Goal: Contribute content: Contribute content

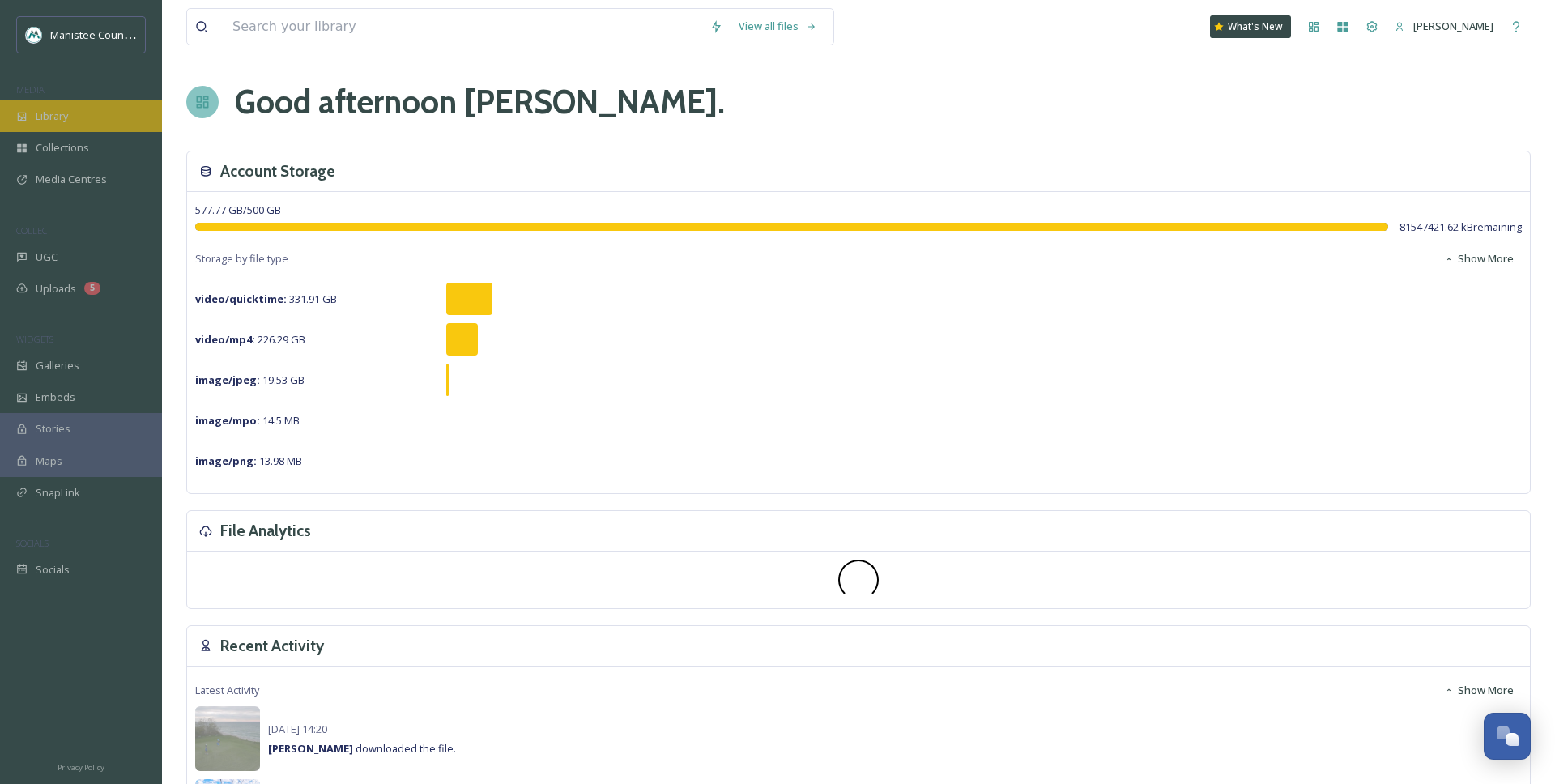
click at [71, 126] on div "Library" at bounding box center [81, 116] width 162 height 32
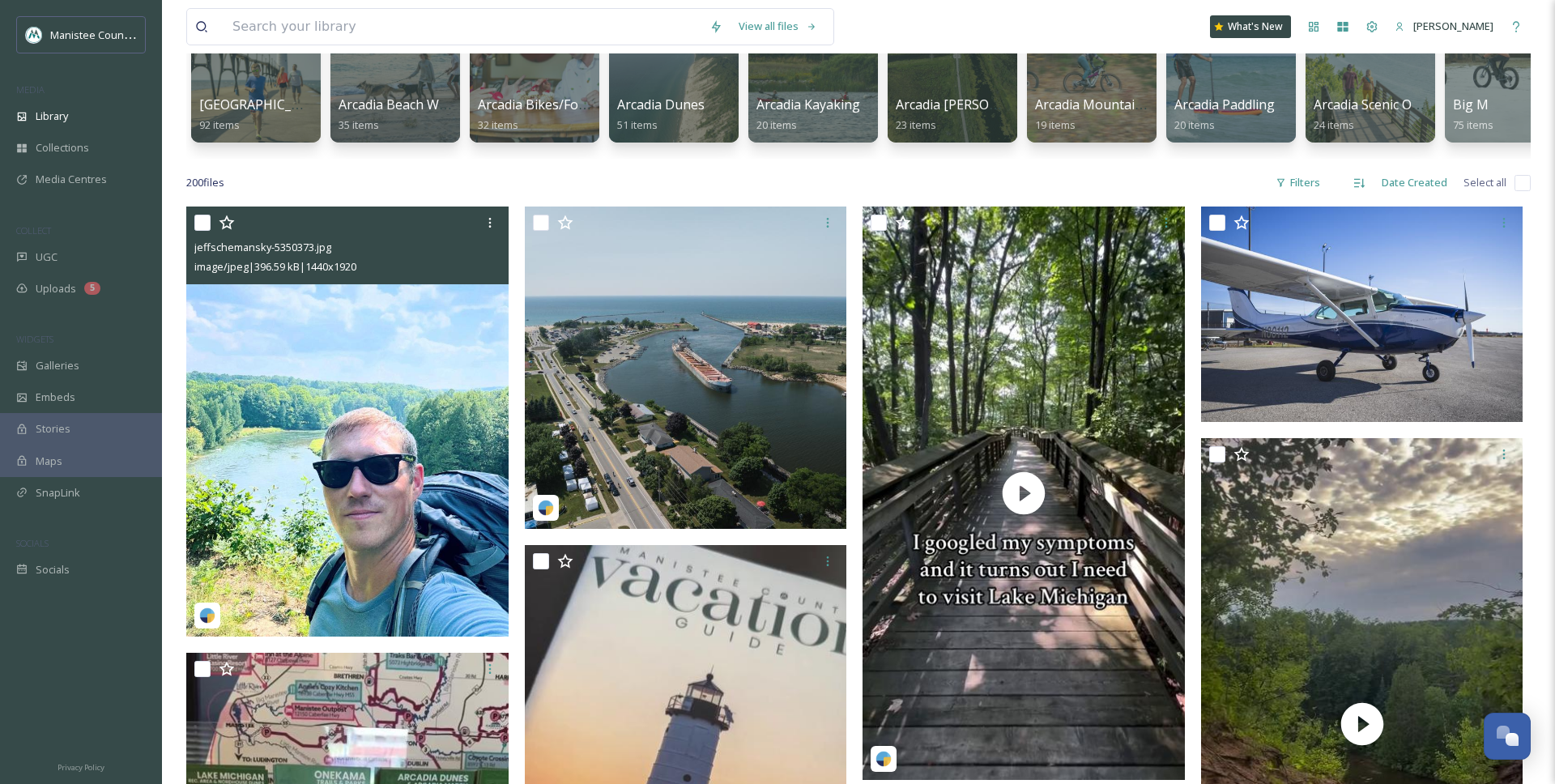
scroll to position [205, 0]
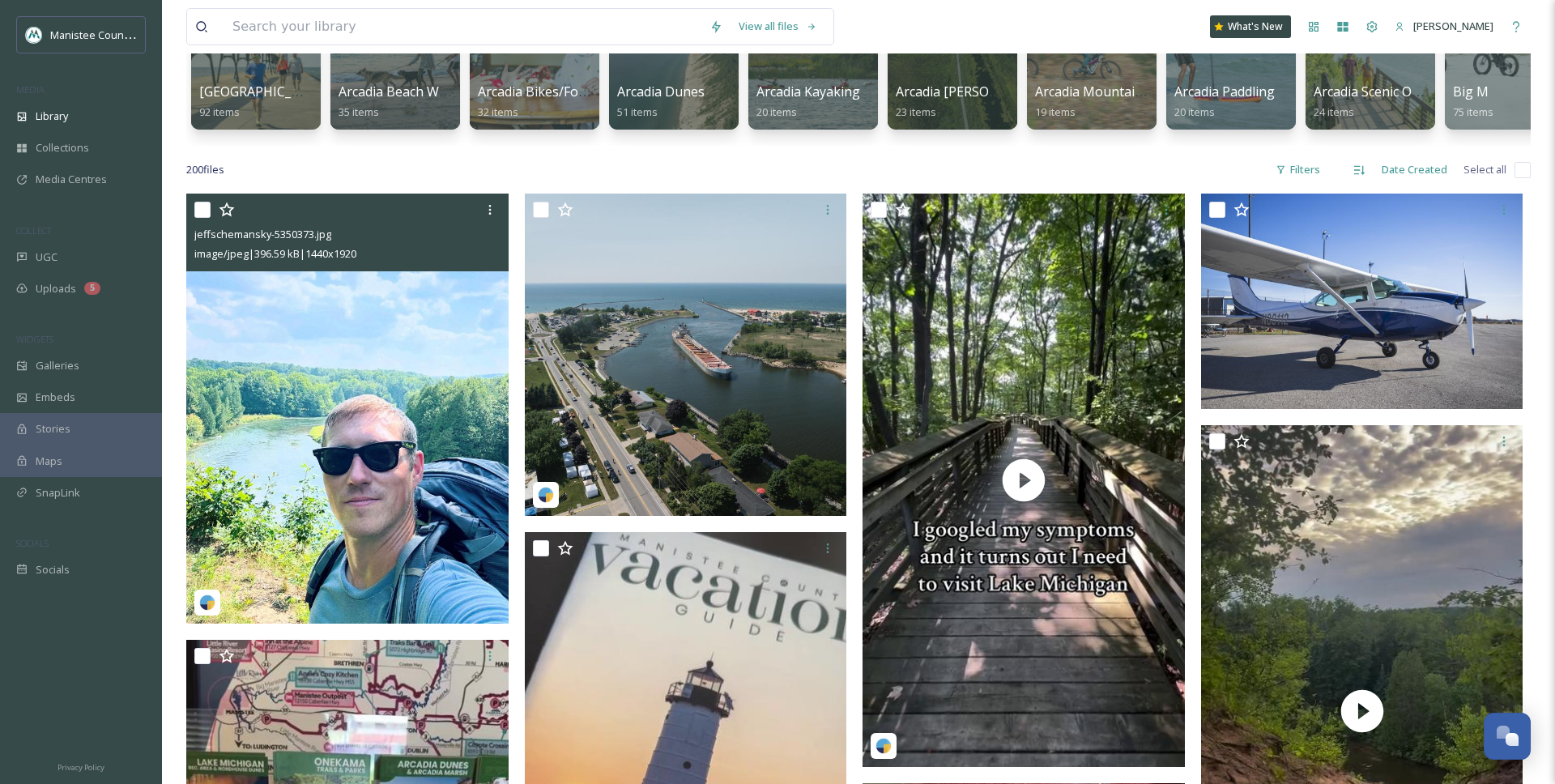
click at [236, 314] on img at bounding box center [347, 408] width 322 height 429
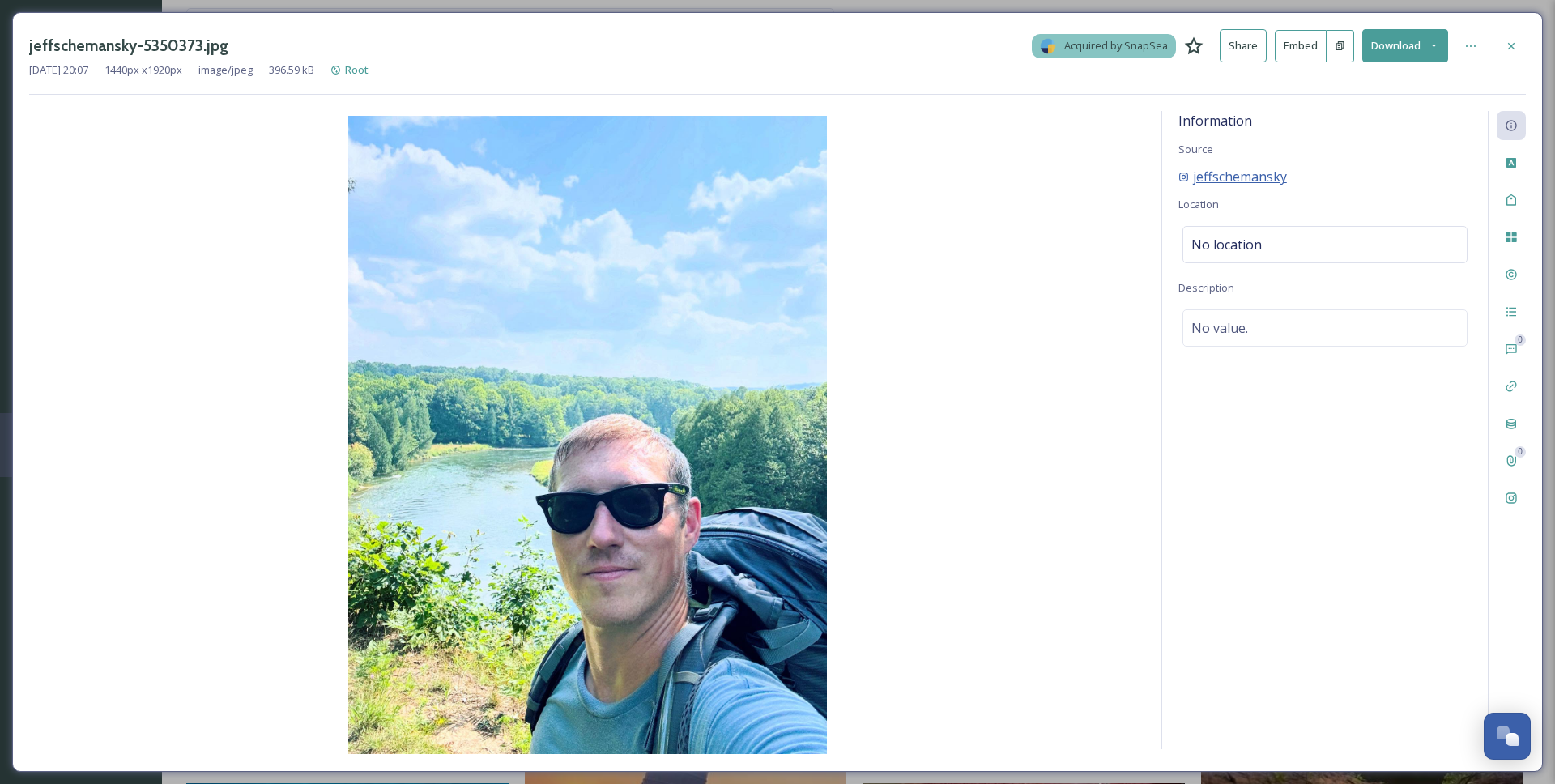
click at [1234, 179] on span "jeffschemansky" at bounding box center [1240, 176] width 94 height 19
click at [1505, 498] on icon at bounding box center [1511, 498] width 13 height 13
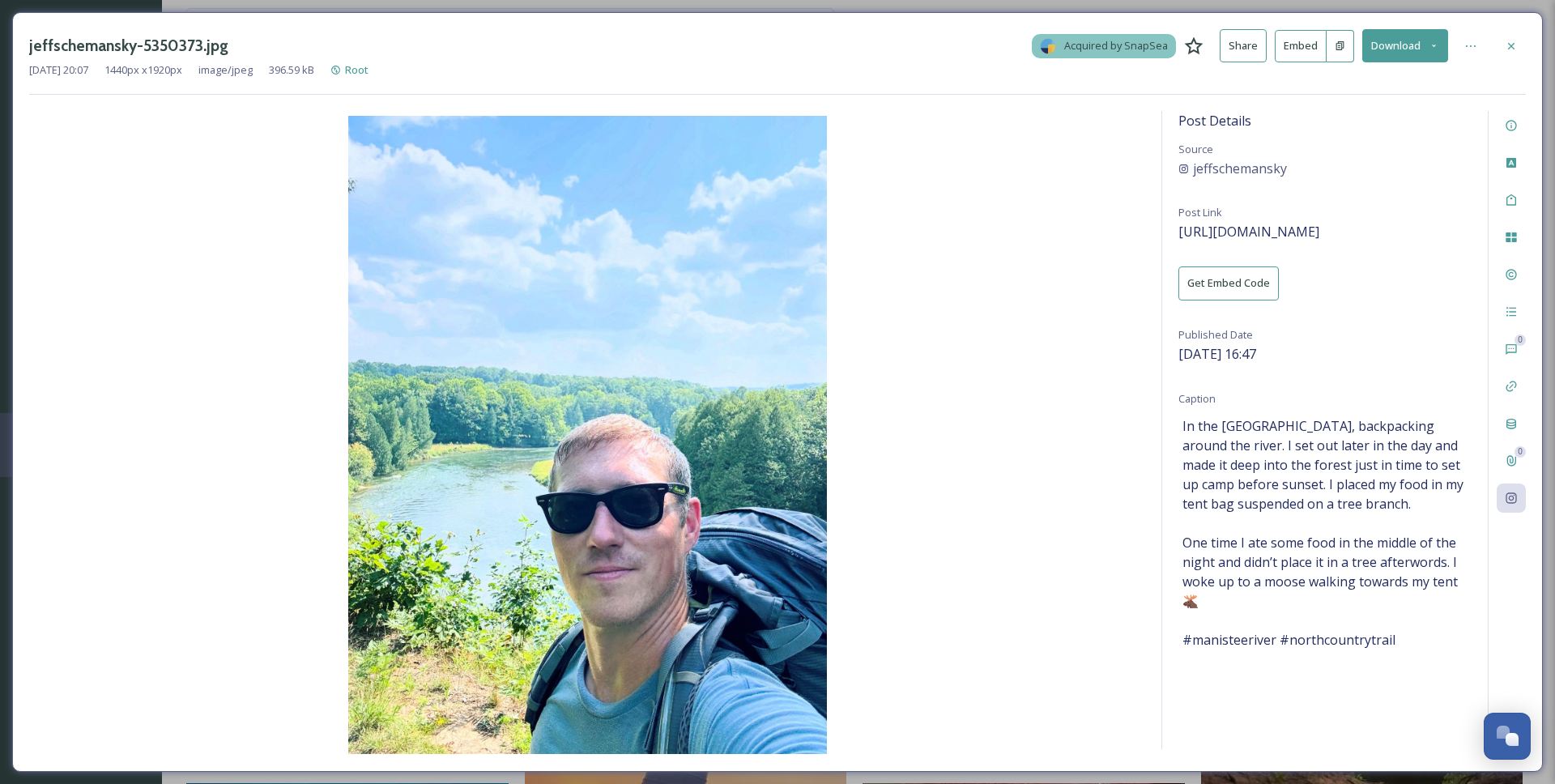
drag, startPoint x: 1504, startPoint y: 48, endPoint x: 1308, endPoint y: 76, distance: 198.0
click at [1501, 48] on div at bounding box center [1511, 46] width 29 height 29
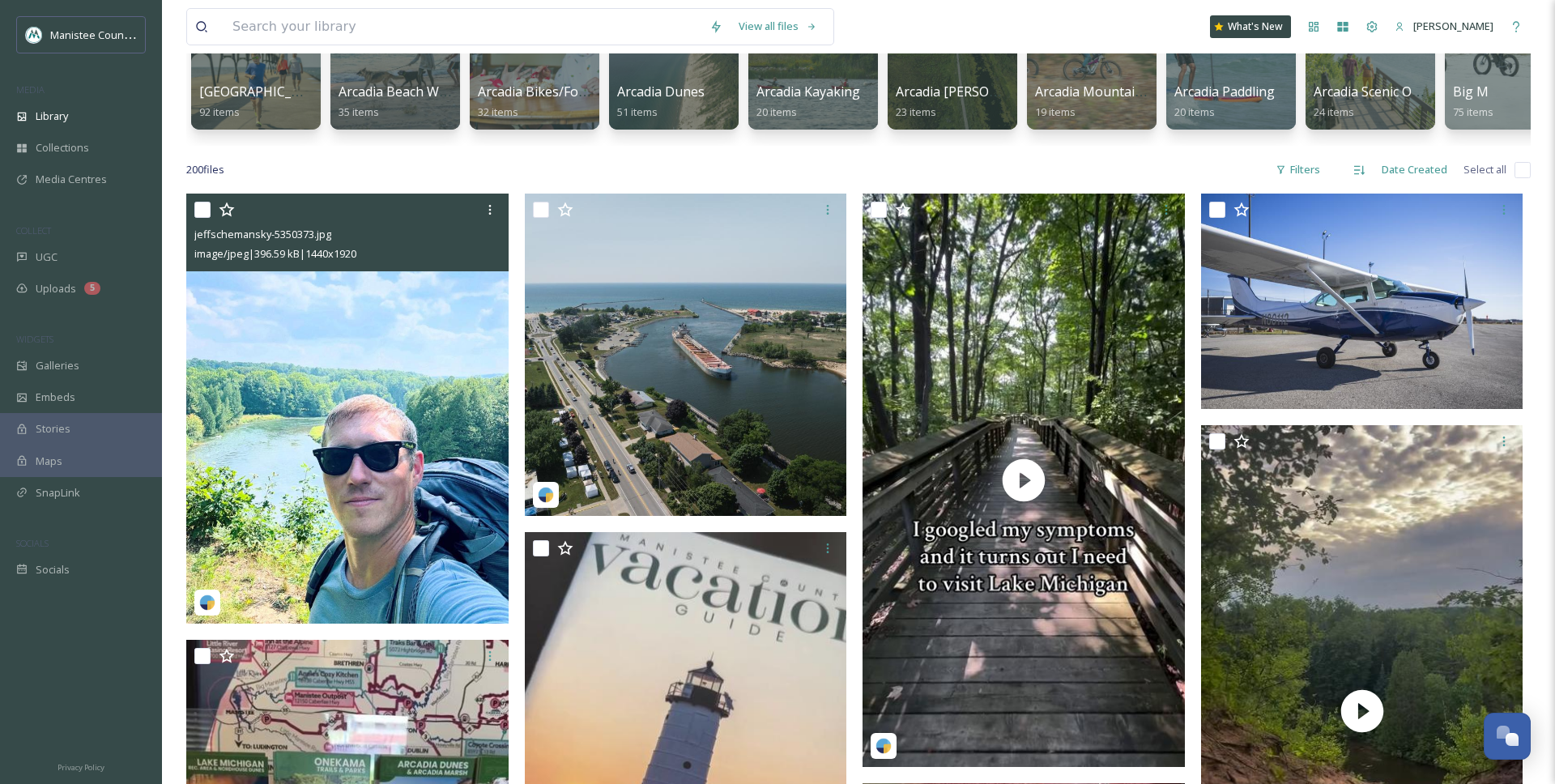
click at [204, 211] on input "checkbox" at bounding box center [202, 209] width 16 height 16
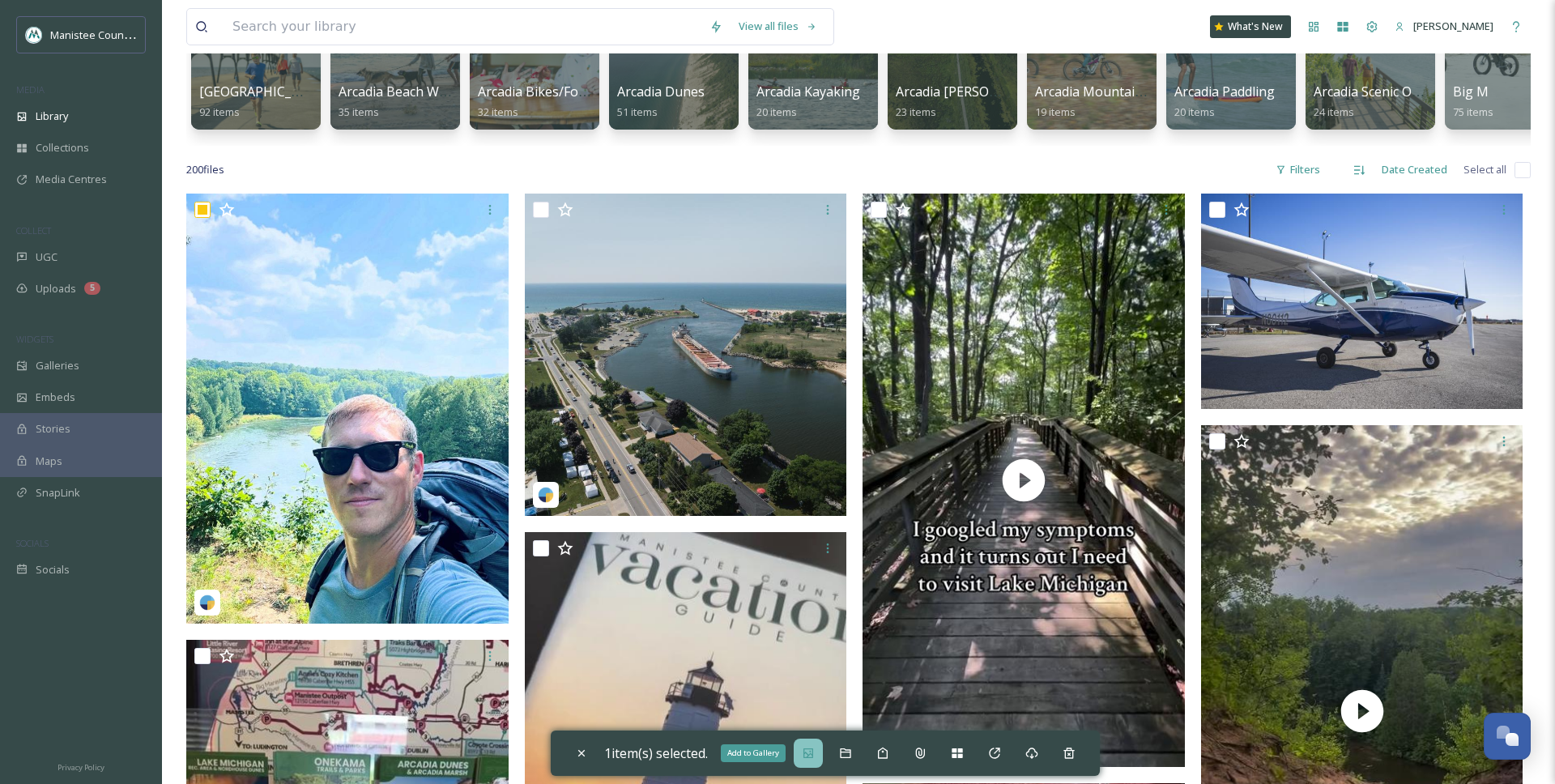
click at [815, 747] on icon at bounding box center [807, 752] width 13 height 13
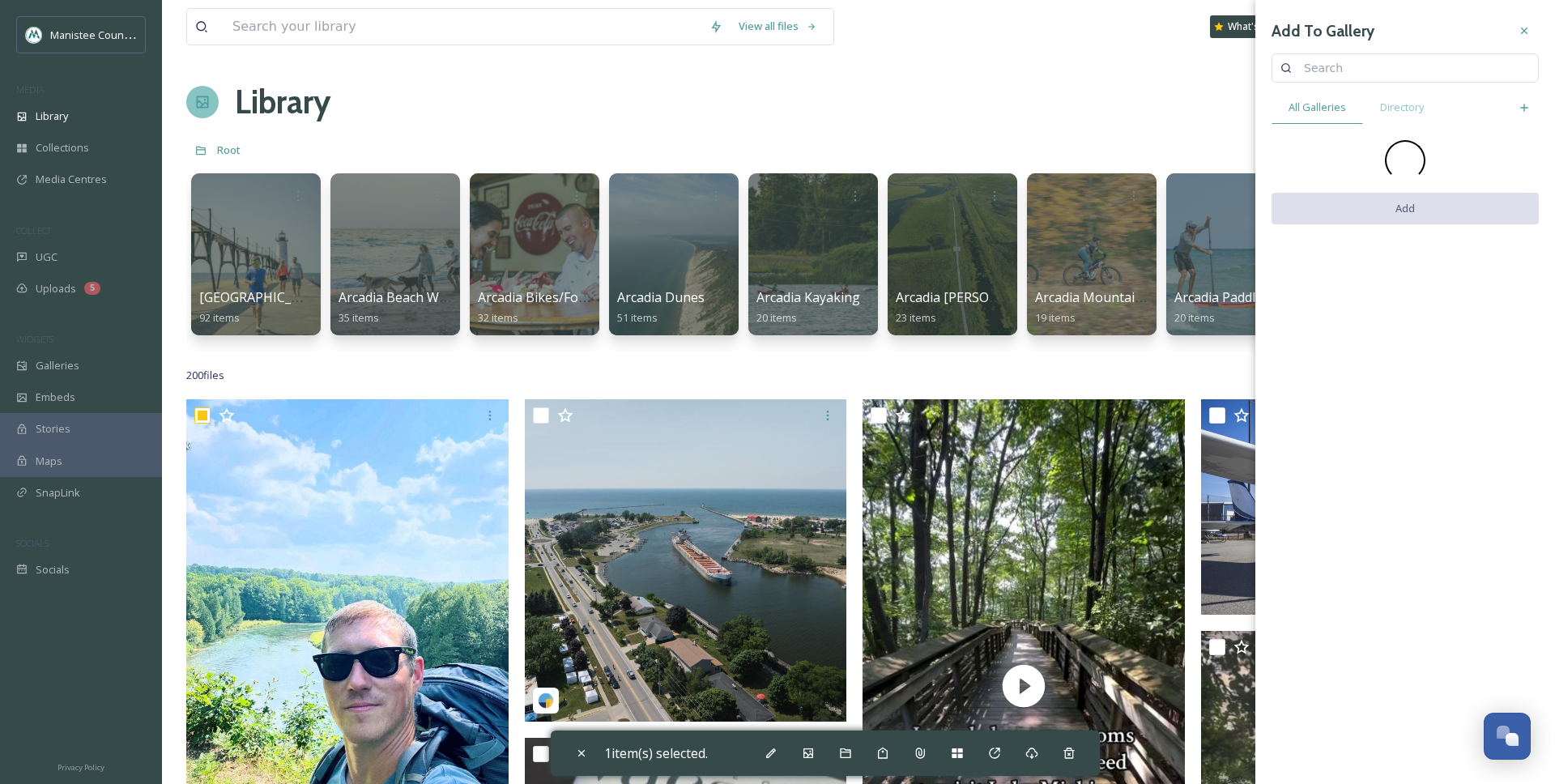
drag, startPoint x: 1521, startPoint y: 33, endPoint x: 940, endPoint y: 141, distance: 591.0
click at [1516, 32] on div at bounding box center [1524, 31] width 29 height 29
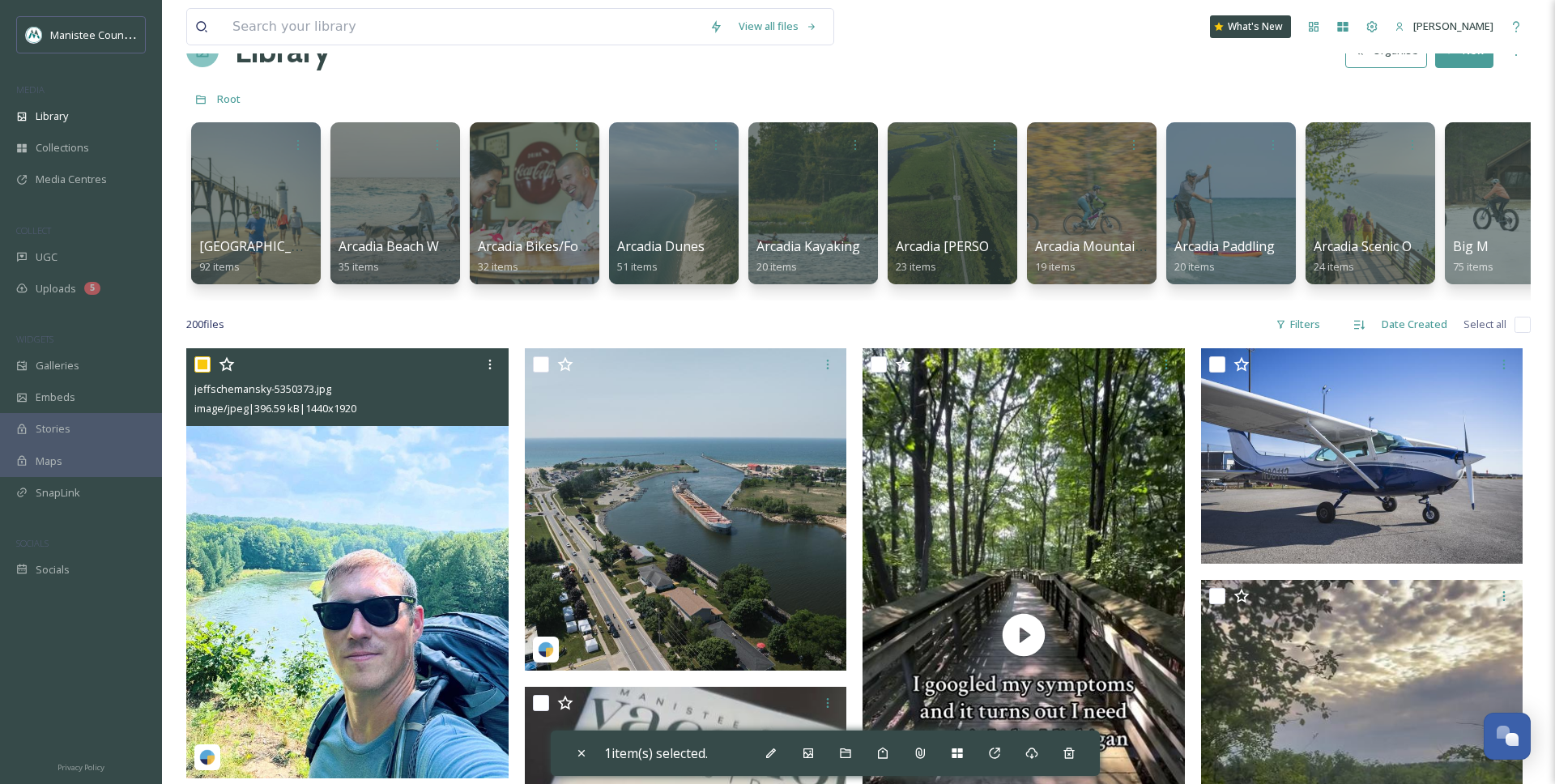
scroll to position [68, 0]
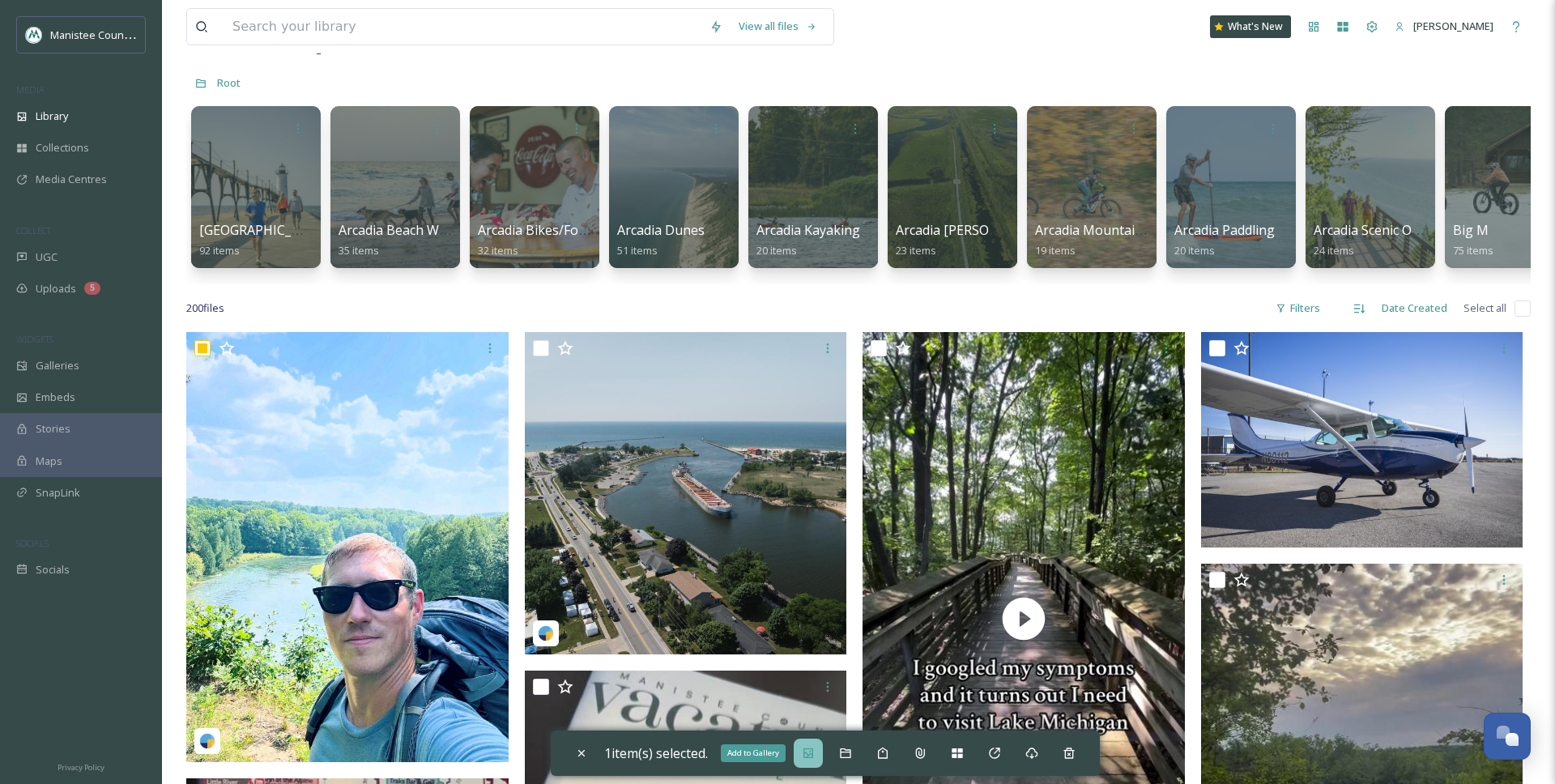
click at [814, 756] on icon at bounding box center [807, 752] width 13 height 13
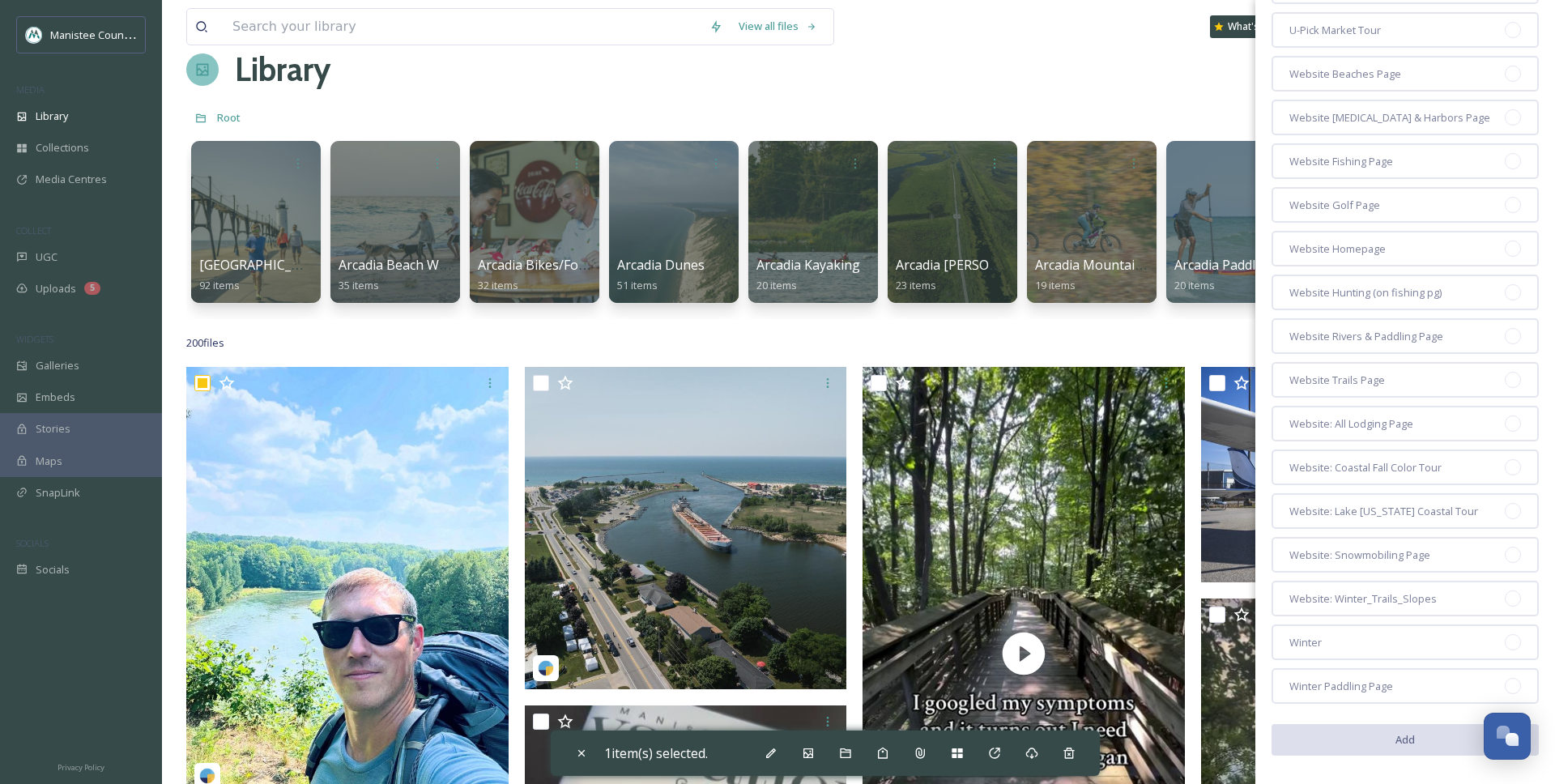
scroll to position [34, 0]
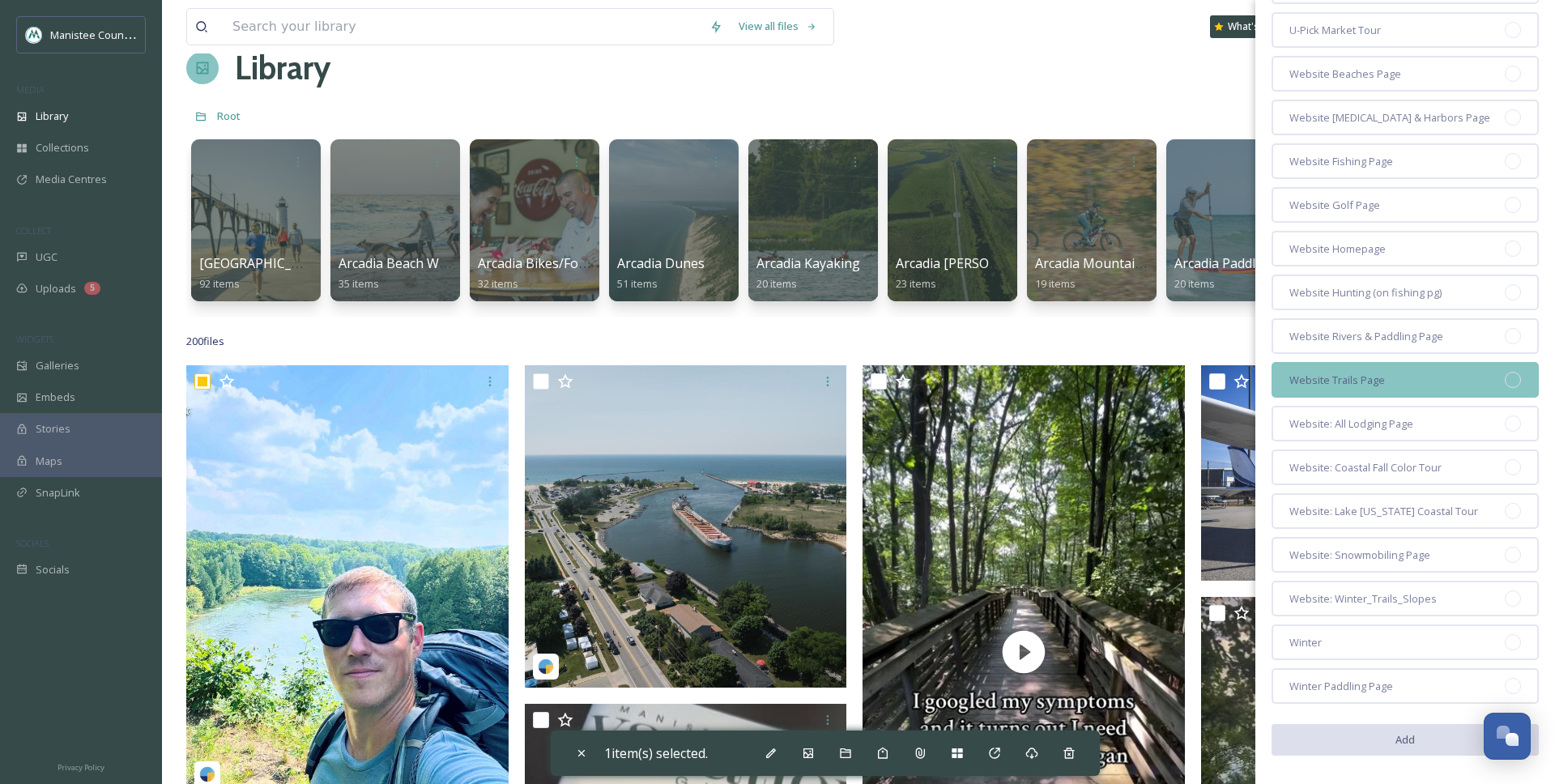
click at [1324, 388] on div "Website Trails Page" at bounding box center [1405, 379] width 267 height 36
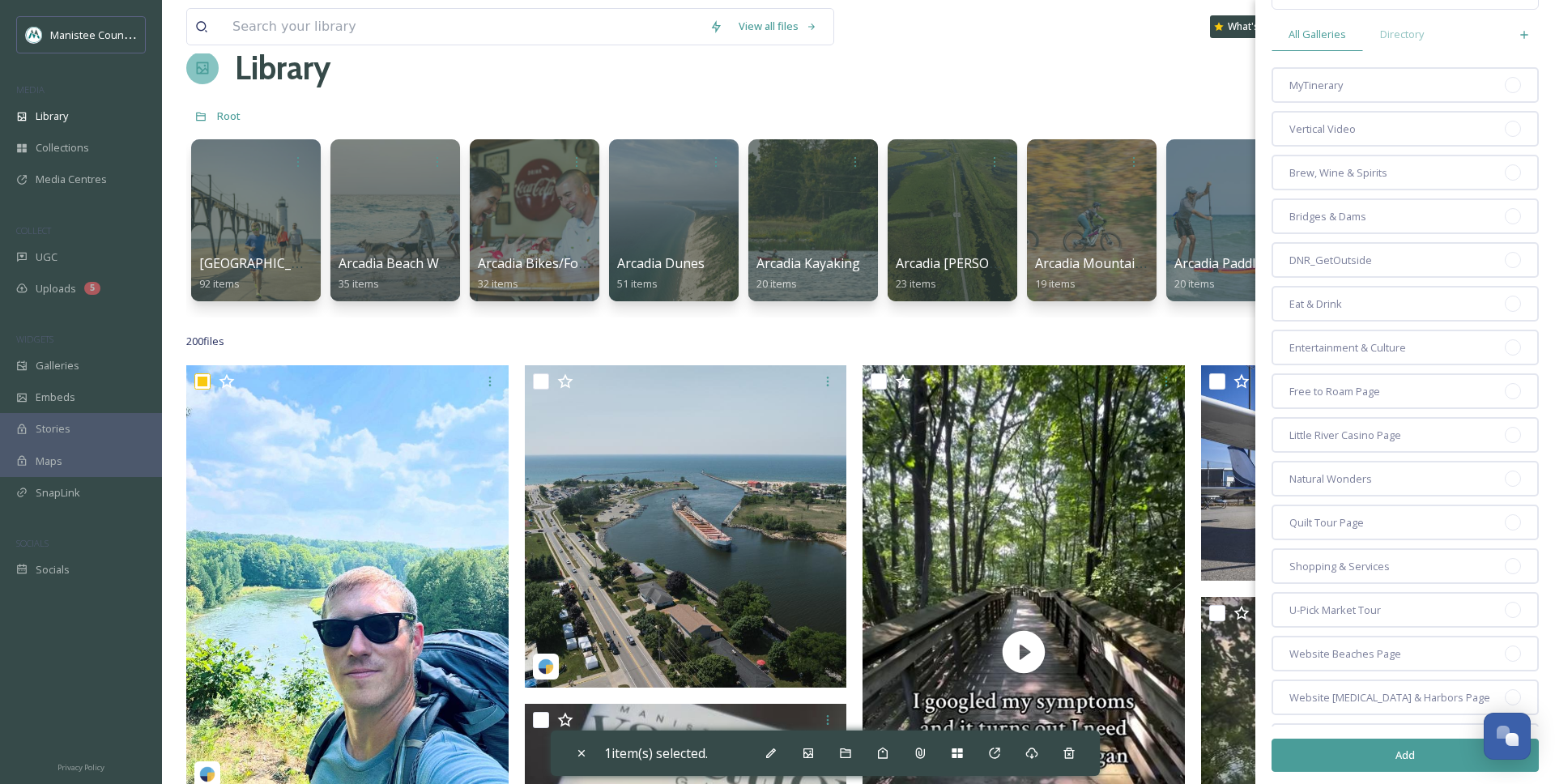
scroll to position [0, 0]
click at [1345, 755] on button "Add" at bounding box center [1405, 755] width 267 height 33
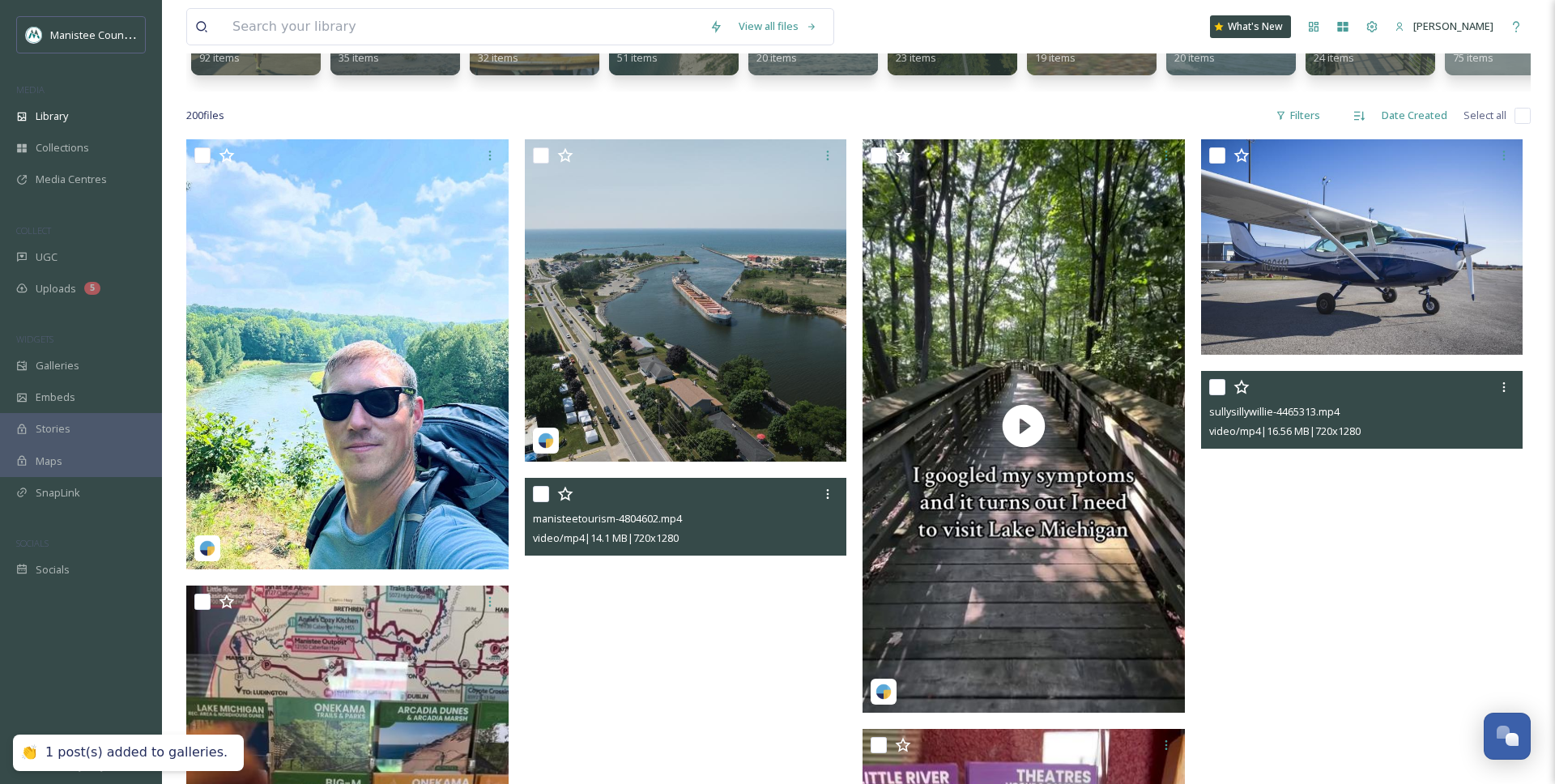
scroll to position [258, 0]
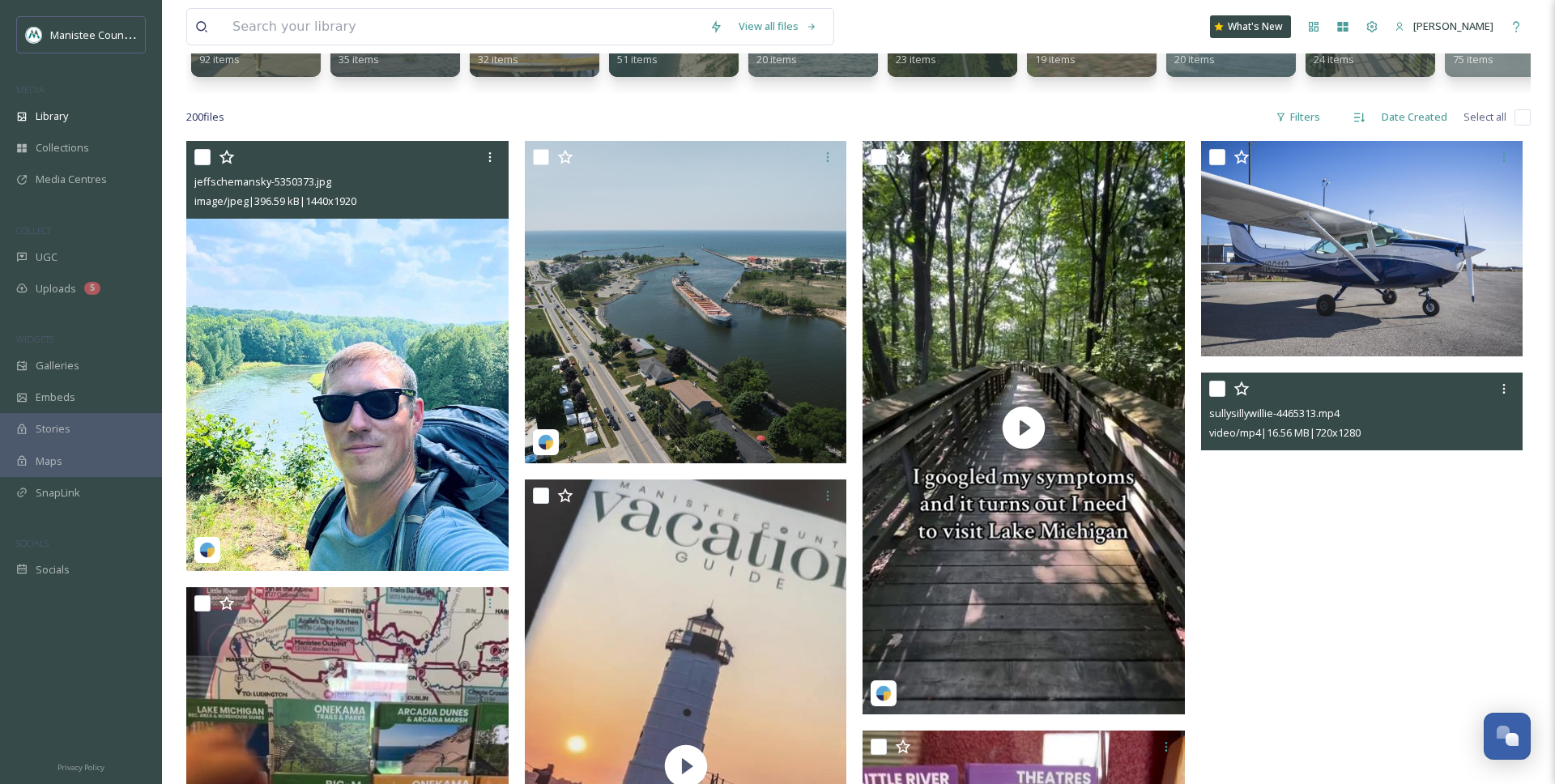
click at [203, 161] on input "checkbox" at bounding box center [202, 156] width 16 height 16
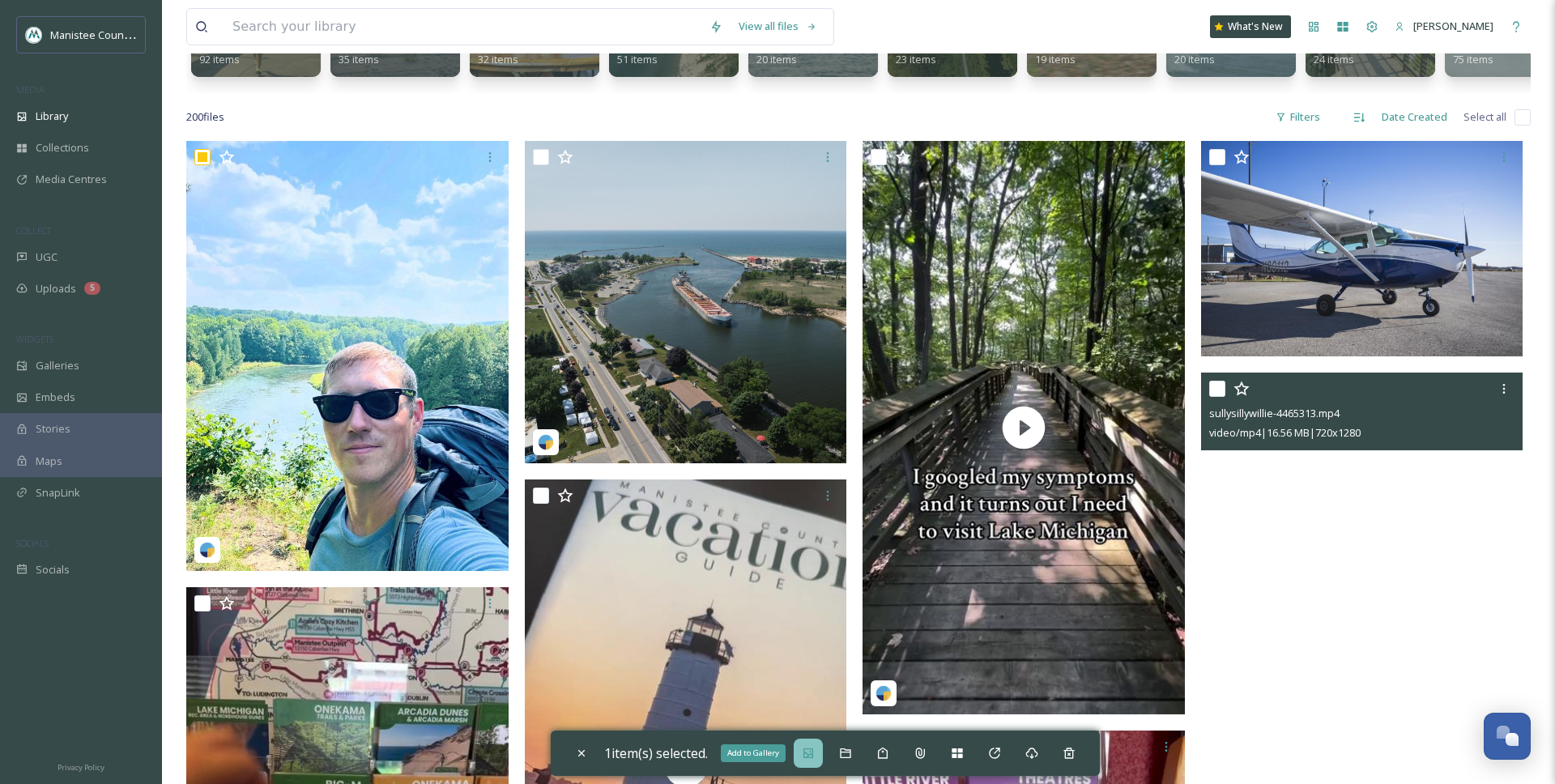
click at [821, 755] on div "Add to Gallery" at bounding box center [808, 753] width 29 height 29
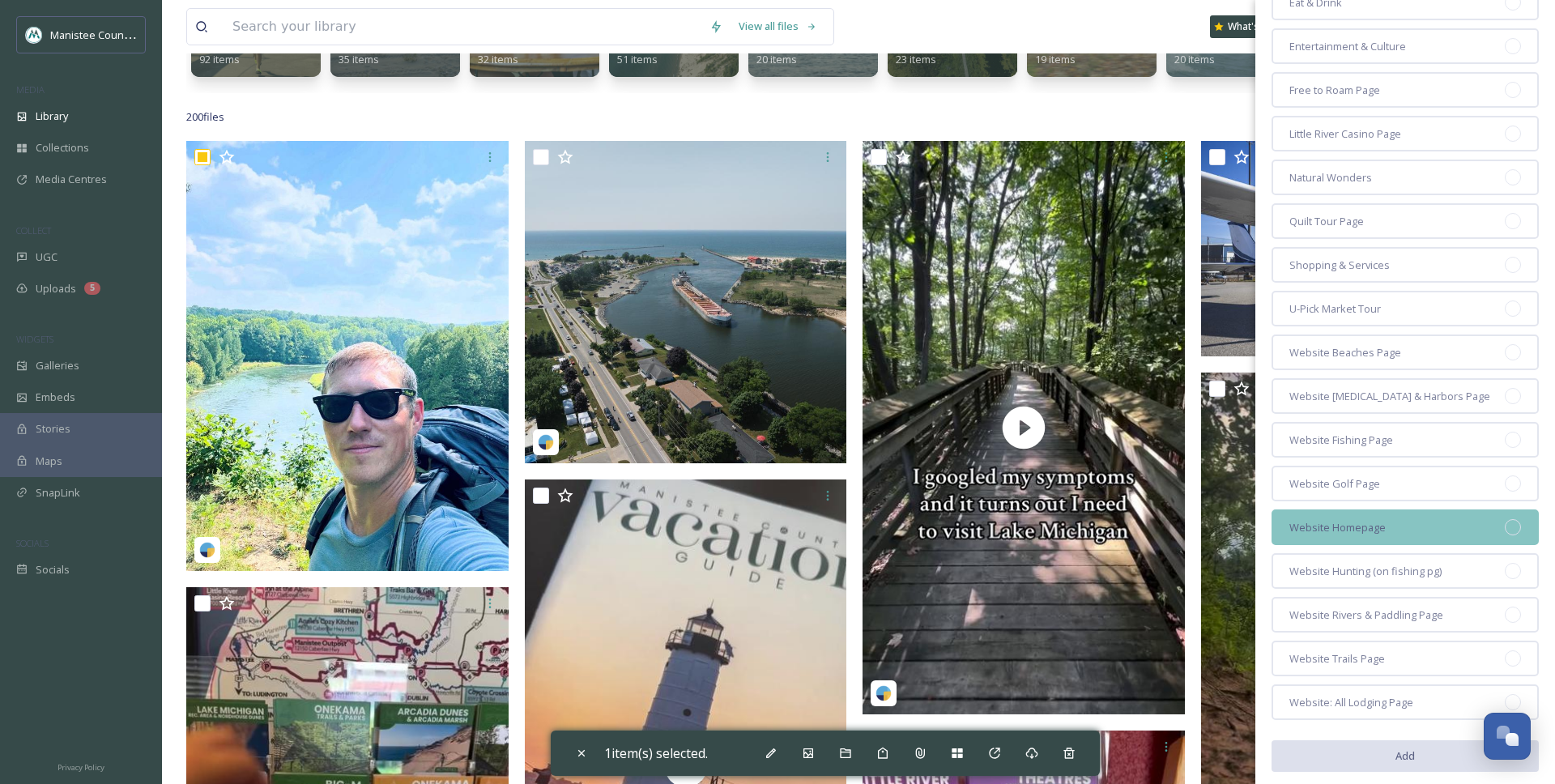
scroll to position [388, 0]
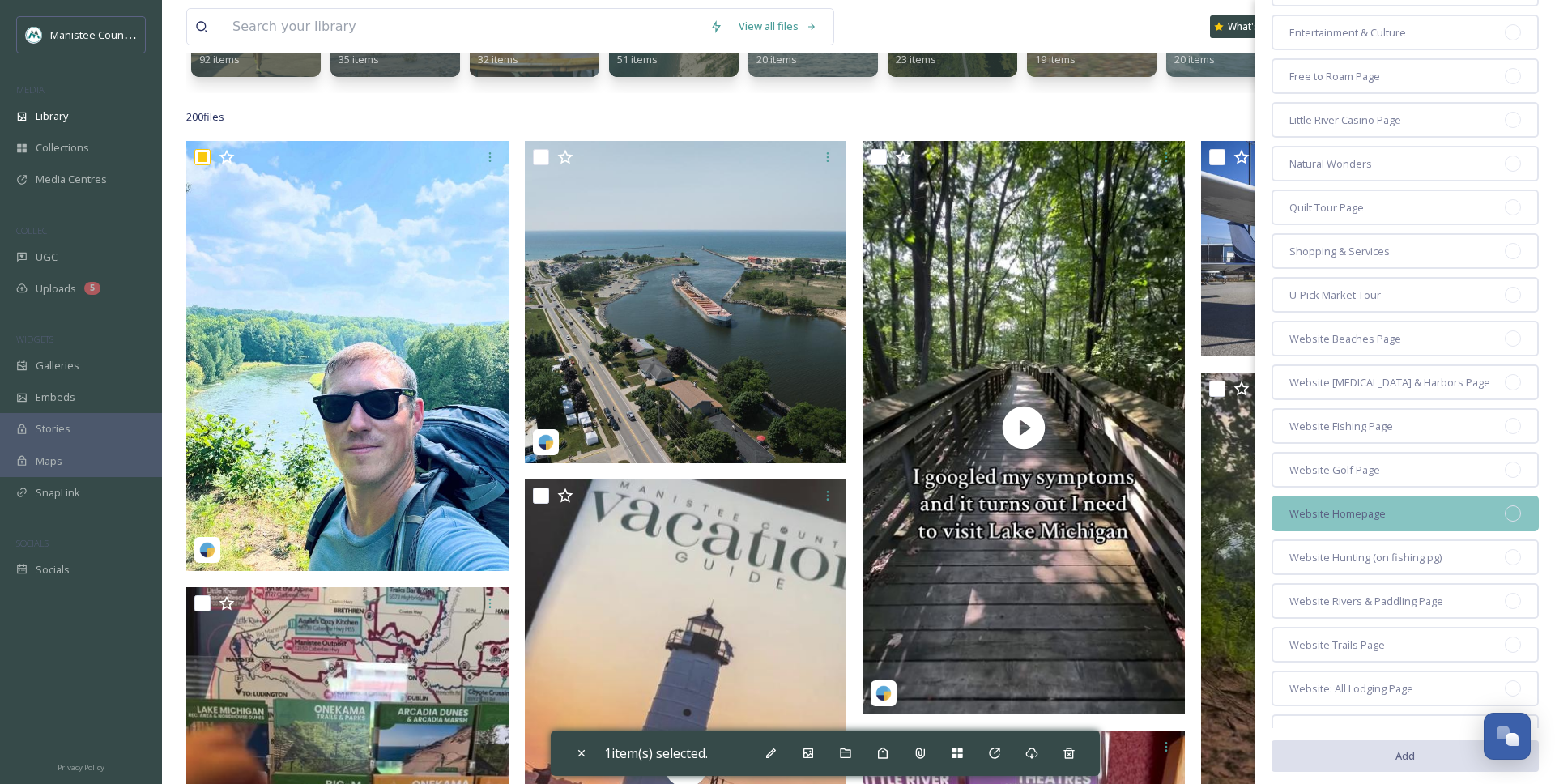
click at [1387, 519] on div "Website Homepage" at bounding box center [1405, 513] width 267 height 36
click at [1366, 751] on button "Add" at bounding box center [1405, 755] width 267 height 33
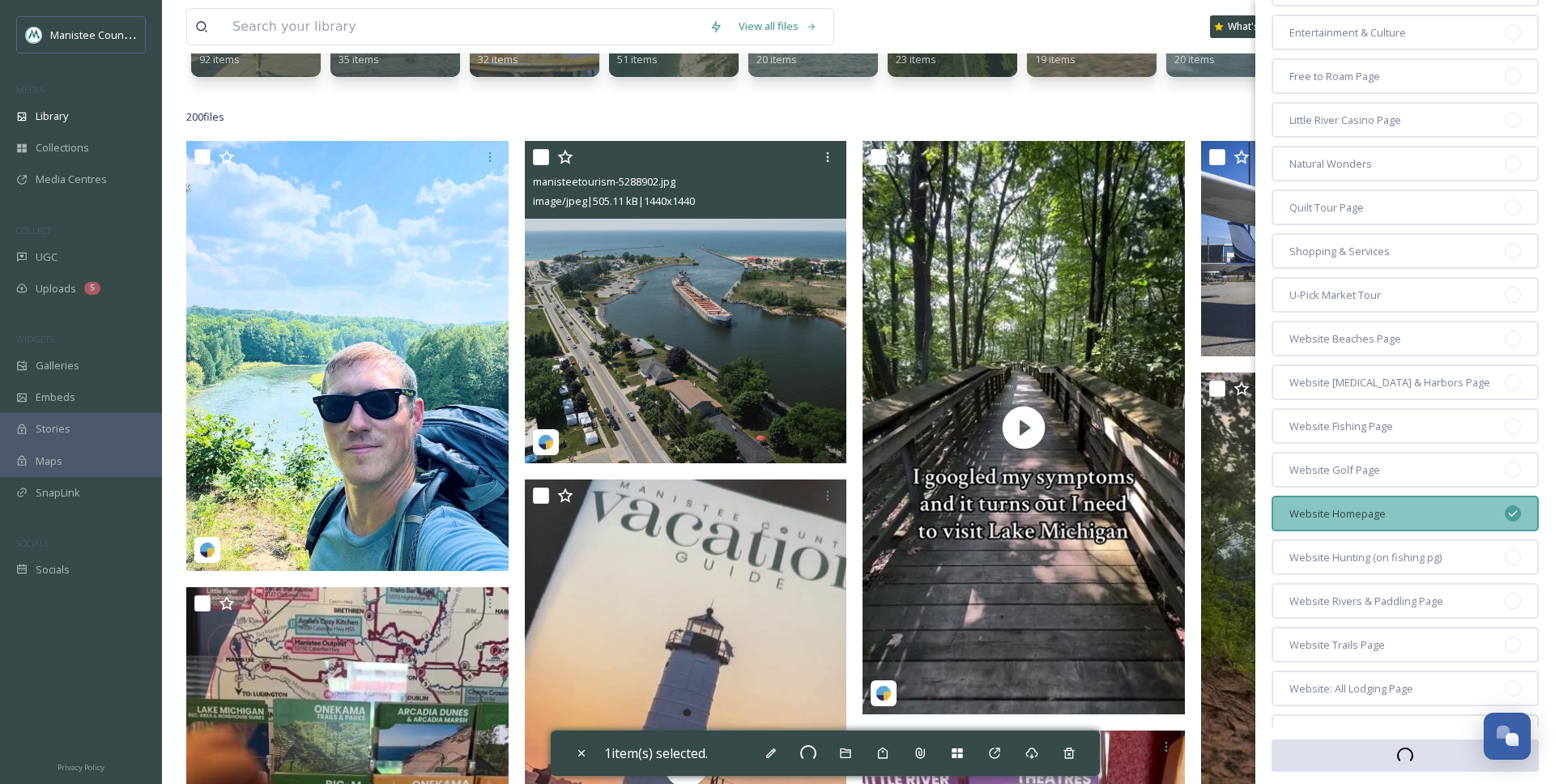
checkbox input "false"
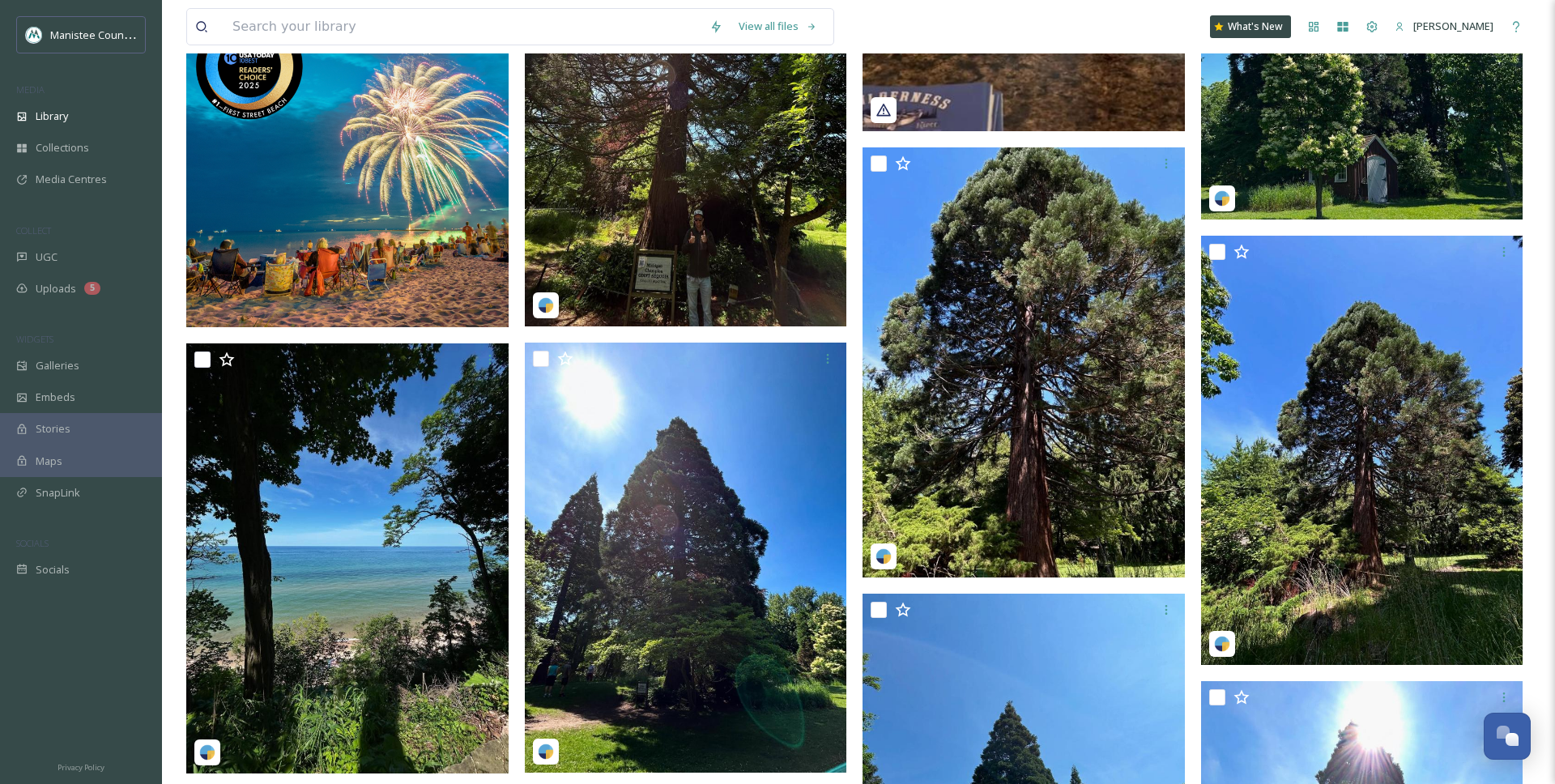
scroll to position [1437, 0]
